Goal: Navigation & Orientation: Find specific page/section

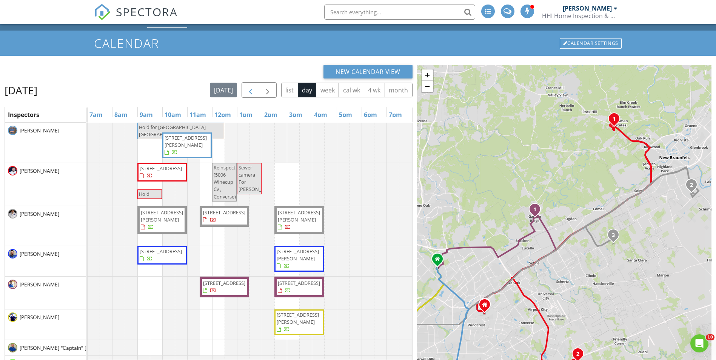
scroll to position [12, 0]
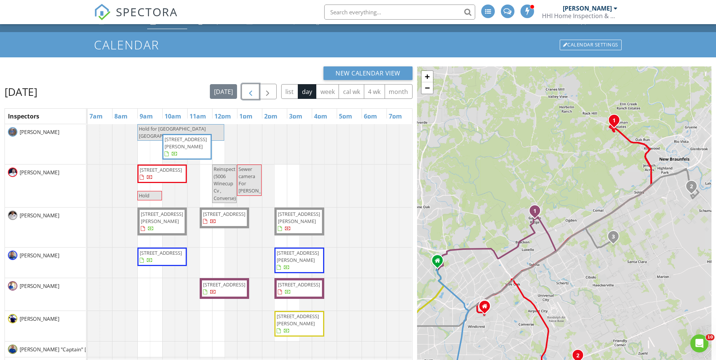
click at [253, 91] on span "button" at bounding box center [250, 91] width 9 height 9
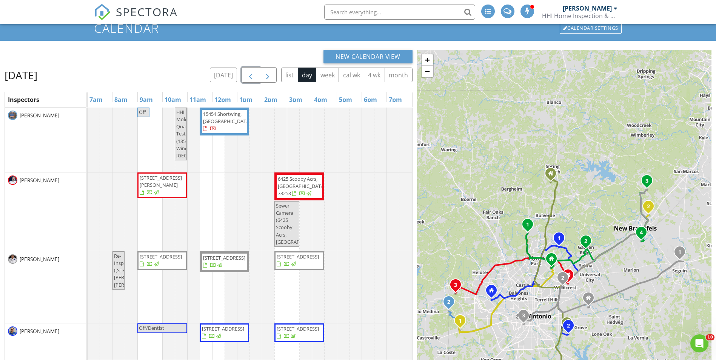
scroll to position [23, 0]
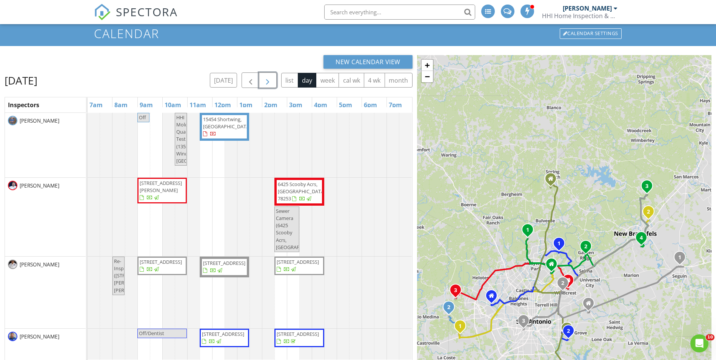
click at [273, 76] on button "button" at bounding box center [268, 79] width 18 height 15
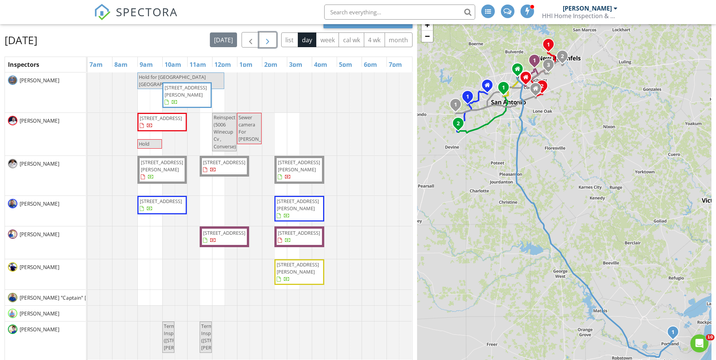
scroll to position [62, 0]
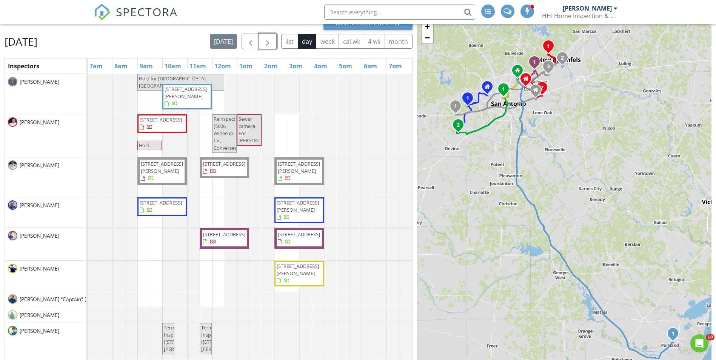
click at [272, 35] on button "button" at bounding box center [268, 41] width 18 height 15
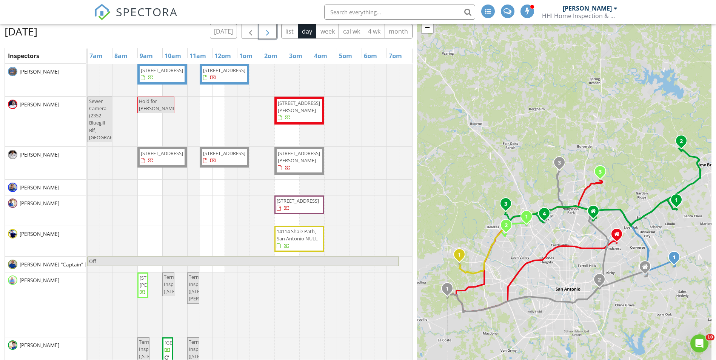
scroll to position [7, 0]
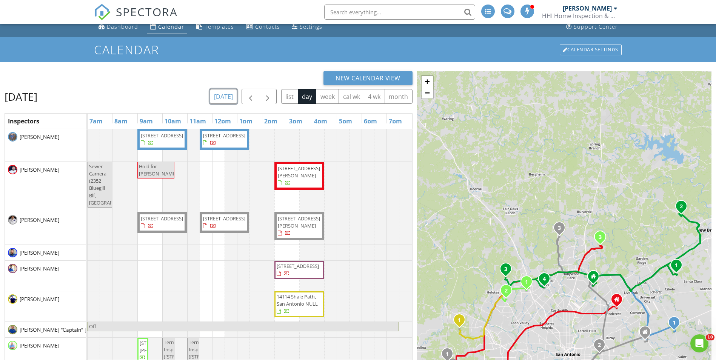
click at [228, 93] on button "[DATE]" at bounding box center [224, 96] width 28 height 15
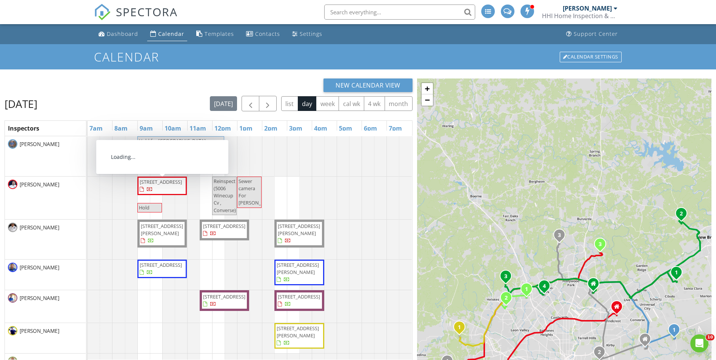
click at [154, 185] on span "[STREET_ADDRESS]" at bounding box center [162, 186] width 46 height 15
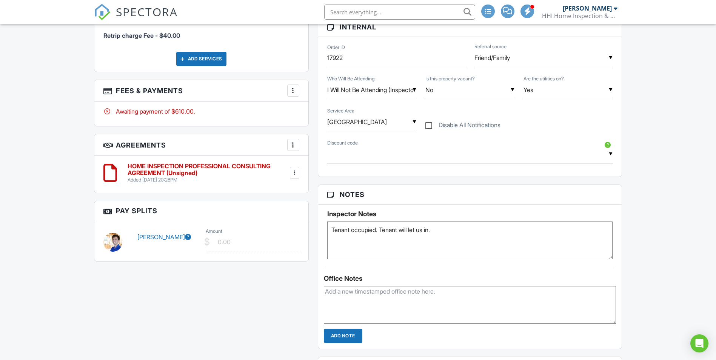
scroll to position [408, 0]
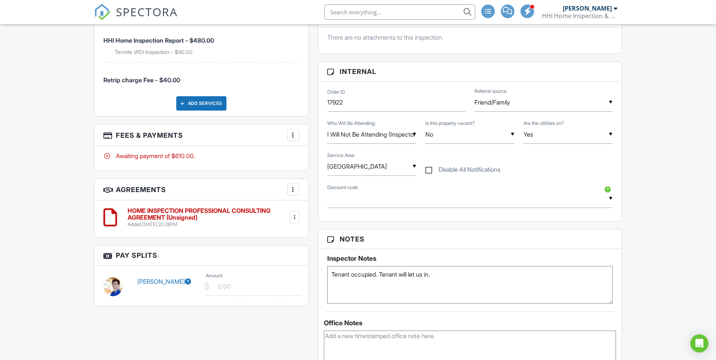
drag, startPoint x: 278, startPoint y: 297, endPoint x: 281, endPoint y: 155, distance: 142.0
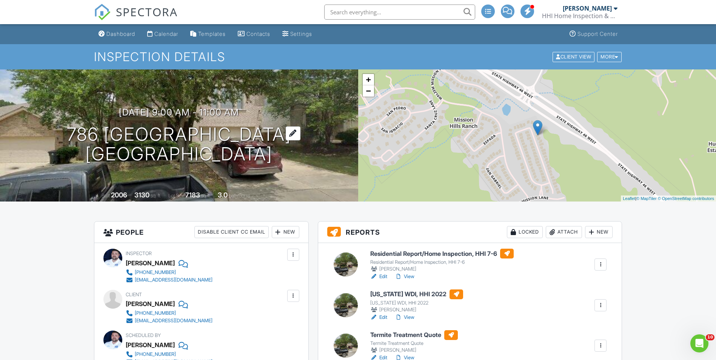
scroll to position [0, 0]
click at [126, 33] on div "Dashboard" at bounding box center [120, 34] width 29 height 6
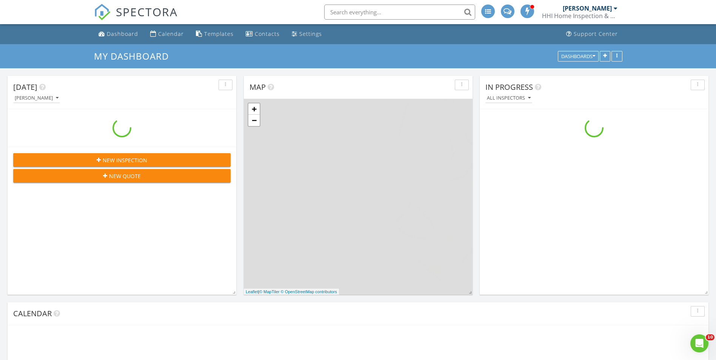
scroll to position [623, 728]
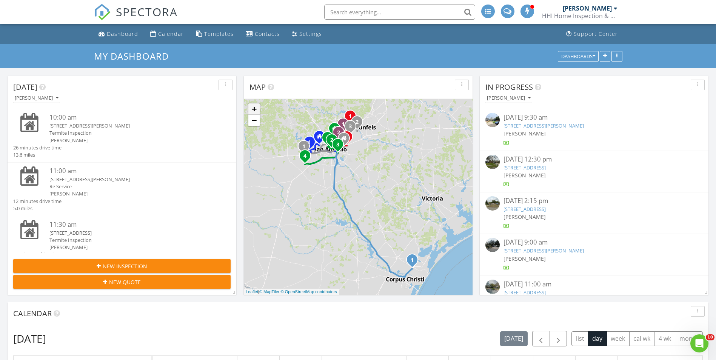
click at [254, 109] on link "+" at bounding box center [253, 108] width 11 height 11
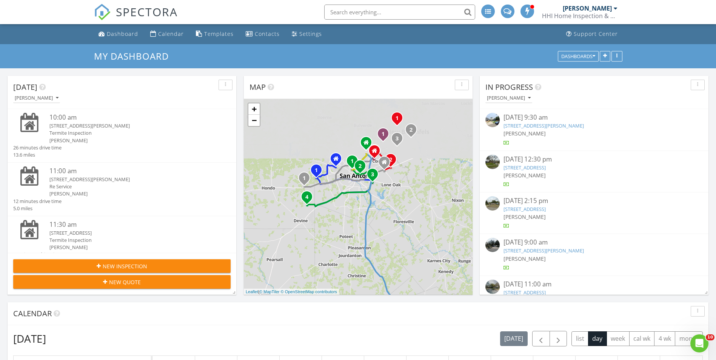
drag, startPoint x: 262, startPoint y: 151, endPoint x: 318, endPoint y: 226, distance: 93.4
click at [318, 226] on div "1 1 2 1 2 3 1 2 3 1 2 1 1 2 3 4 + − I 37, I 37; US 281 263.8 km, 2 h 59 min Hea…" at bounding box center [358, 197] width 229 height 196
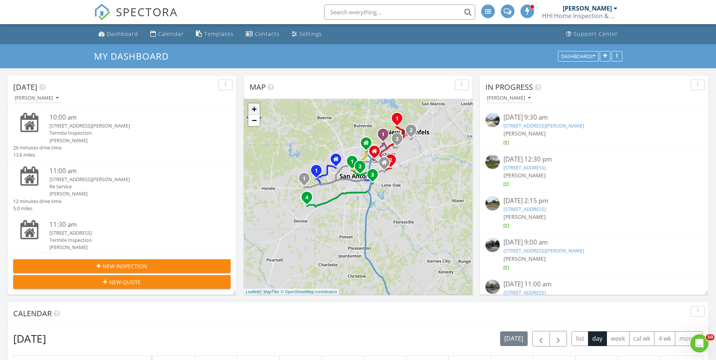
click at [254, 110] on link "+" at bounding box center [253, 108] width 11 height 11
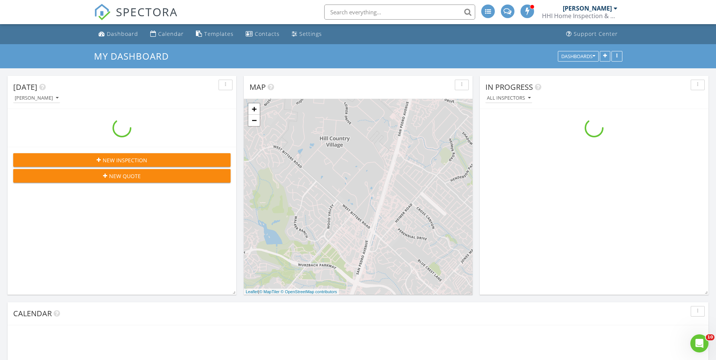
scroll to position [623, 728]
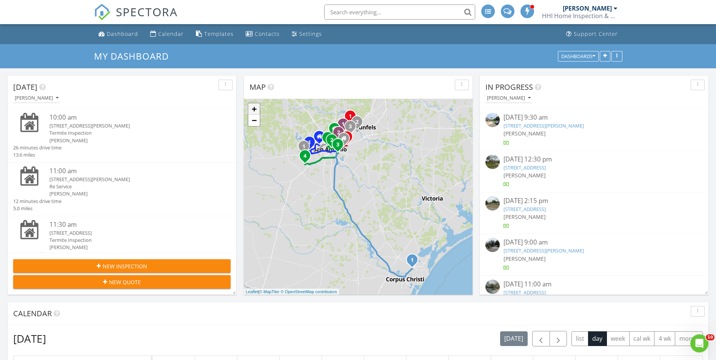
click at [252, 109] on link "+" at bounding box center [253, 108] width 11 height 11
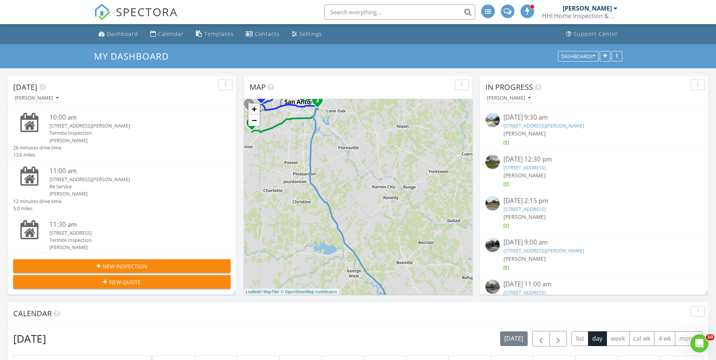
click at [254, 108] on link "+" at bounding box center [253, 108] width 11 height 11
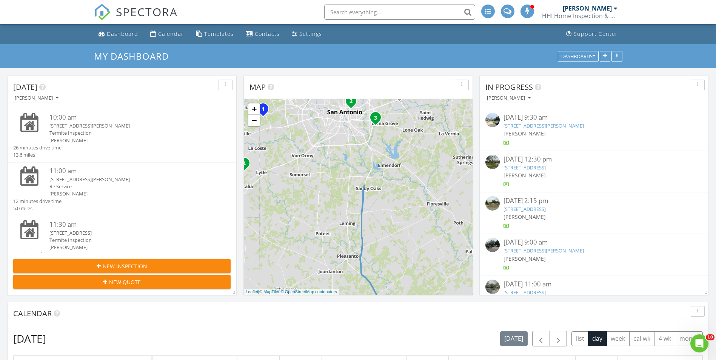
drag, startPoint x: 311, startPoint y: 148, endPoint x: 420, endPoint y: 264, distance: 158.6
click at [420, 264] on div "1 1 2 1 2 3 1 2 3 1 2 1 1 2 3 4 + − I 37, I 37; US 281 263.8 km, 2 h 59 min Hea…" at bounding box center [358, 197] width 229 height 196
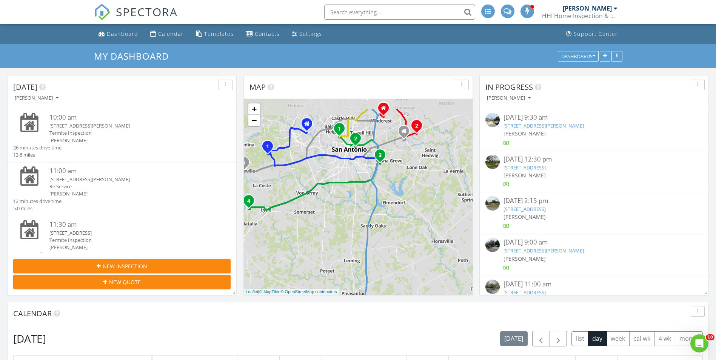
drag, startPoint x: 328, startPoint y: 224, endPoint x: 323, endPoint y: 255, distance: 31.0
click at [323, 255] on div "1 1 2 1 2 3 1 2 3 1 2 1 1 2 3 4 + − I 37, I 37; US 281 263.8 km, 2 h 59 min Hea…" at bounding box center [358, 197] width 229 height 196
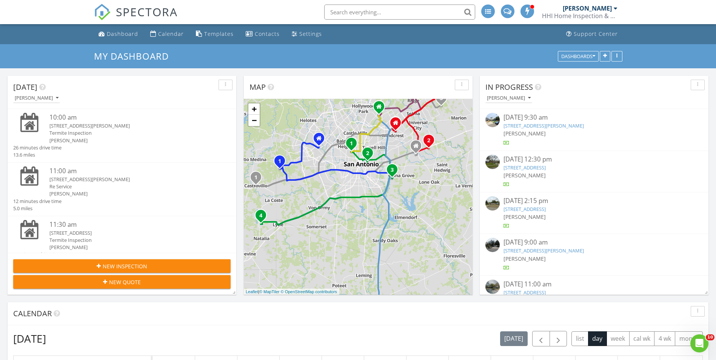
drag, startPoint x: 337, startPoint y: 250, endPoint x: 350, endPoint y: 268, distance: 21.9
click at [350, 268] on div "1 1 2 1 2 3 1 2 3 1 2 1 1 2 3 4 + − I 37, I 37; US 281 263.8 km, 2 h 59 min Hea…" at bounding box center [358, 197] width 229 height 196
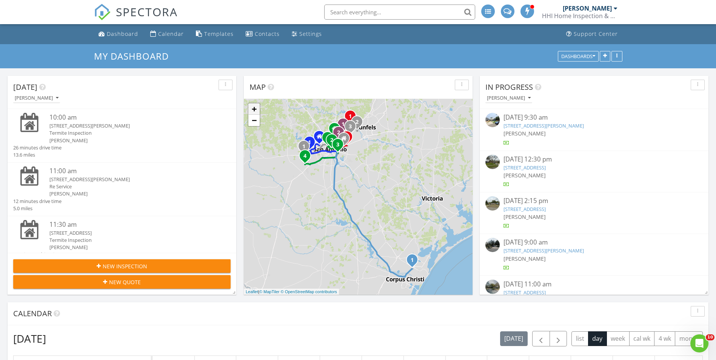
click at [254, 107] on link "+" at bounding box center [253, 108] width 11 height 11
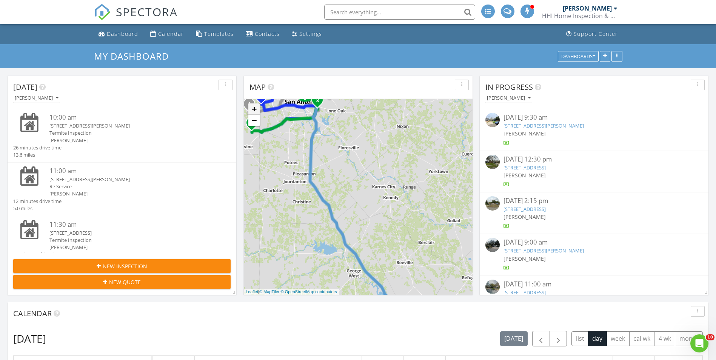
click at [254, 106] on link "+" at bounding box center [253, 108] width 11 height 11
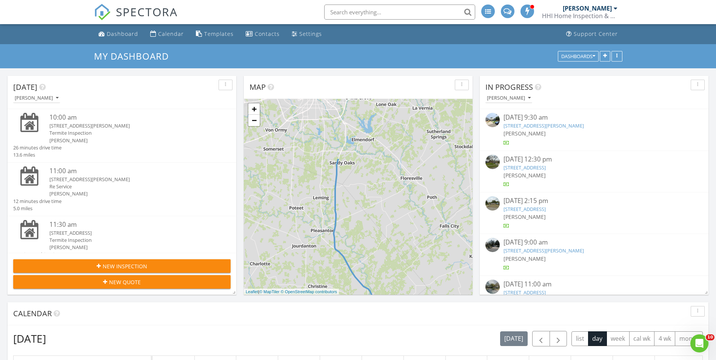
drag, startPoint x: 350, startPoint y: 168, endPoint x: 410, endPoint y: 231, distance: 87.6
click at [413, 230] on div "1 1 2 1 2 3 1 2 3 1 2 1 1 2 3 4 + − I 37, I 37; US 281 263.8 km, 2 h 59 min Hea…" at bounding box center [358, 197] width 229 height 196
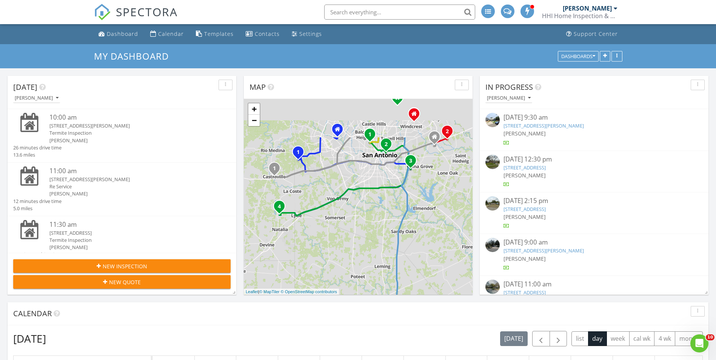
drag, startPoint x: 301, startPoint y: 201, endPoint x: 363, endPoint y: 271, distance: 93.6
click at [363, 271] on div "1 1 2 1 2 3 1 2 3 1 2 1 1 2 3 4 + − I 37, I 37; US 281 263.8 km, 2 h 59 min Hea…" at bounding box center [358, 197] width 229 height 196
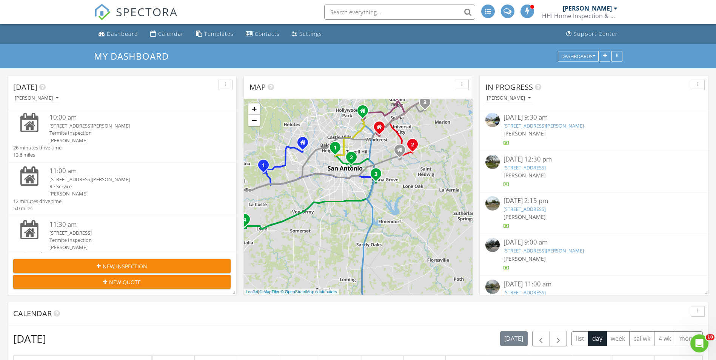
drag, startPoint x: 383, startPoint y: 185, endPoint x: 333, endPoint y: 190, distance: 50.0
click at [333, 190] on div "1 1 2 1 2 3 1 2 3 1 2 1 1 2 3 4 + − I 37, I 37; US 281 263.8 km, 2 h 59 min Hea…" at bounding box center [358, 197] width 229 height 196
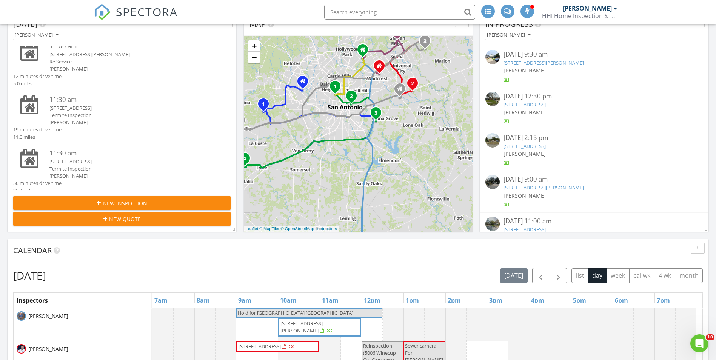
scroll to position [63, 0]
